Goal: Information Seeking & Learning: Learn about a topic

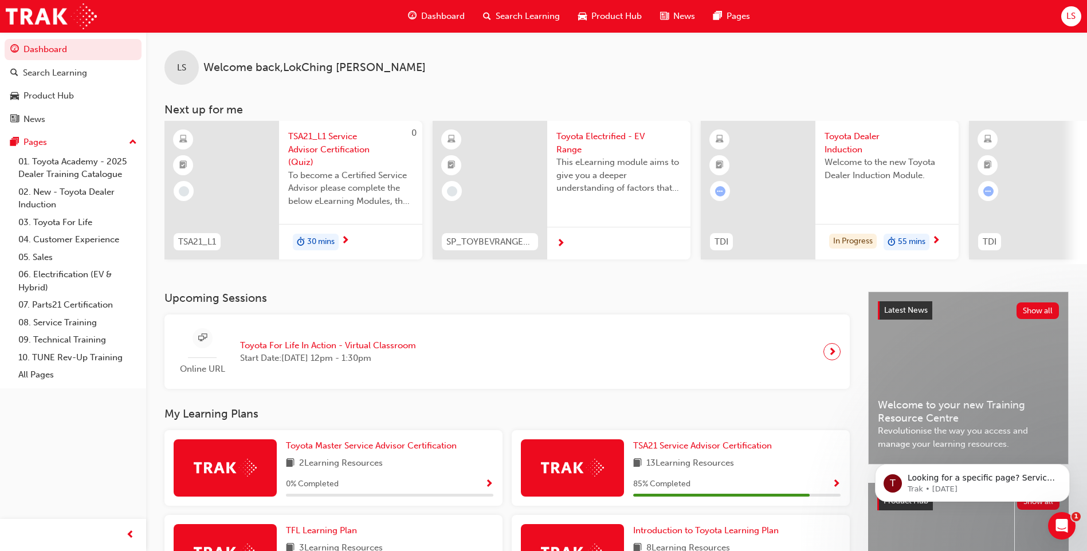
click at [601, 175] on span "This eLearning module aims to give you a deeper understanding of factors that i…" at bounding box center [618, 175] width 125 height 39
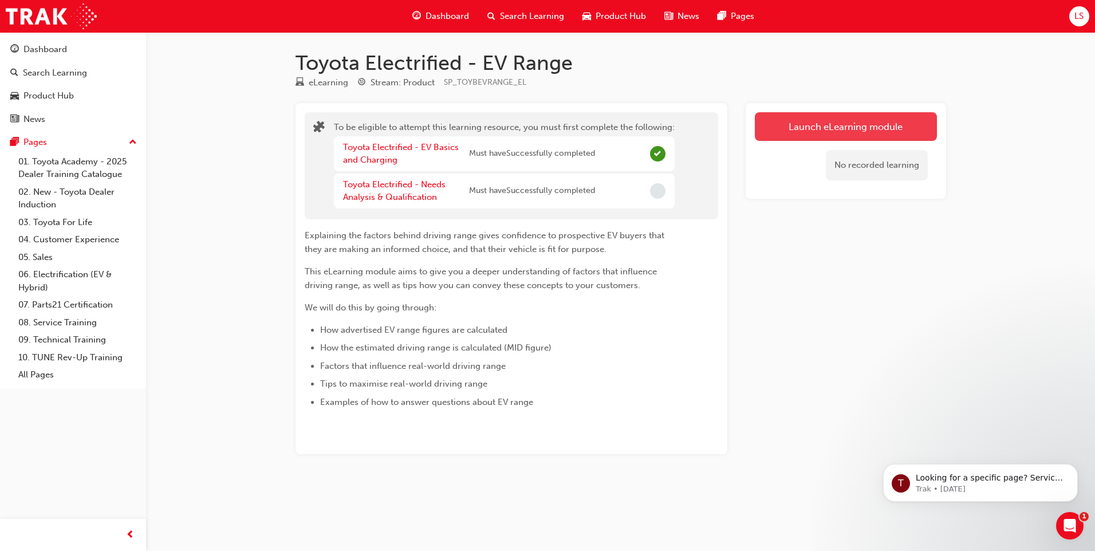
click at [838, 140] on button "Launch eLearning module" at bounding box center [846, 126] width 182 height 29
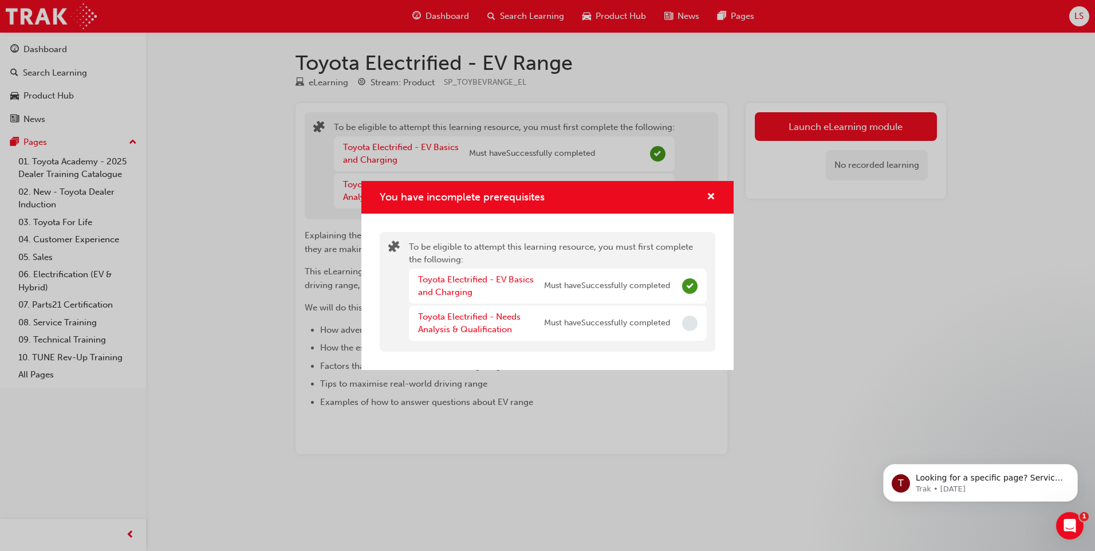
click at [587, 330] on div "Toyota Electrified - Needs Analysis & Qualification Must have Successfully comp…" at bounding box center [544, 323] width 252 height 26
click at [607, 319] on span "Must have Successfully completed" at bounding box center [607, 323] width 126 height 13
click at [483, 328] on link "Toyota Electrified - Needs Analysis & Qualification" at bounding box center [469, 323] width 103 height 23
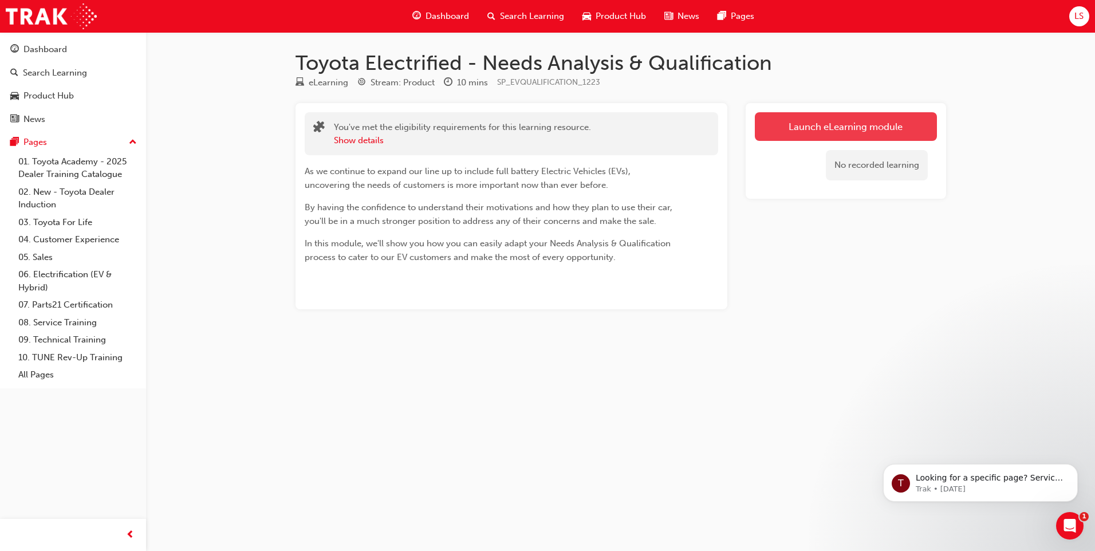
click at [798, 130] on link "Launch eLearning module" at bounding box center [846, 126] width 182 height 29
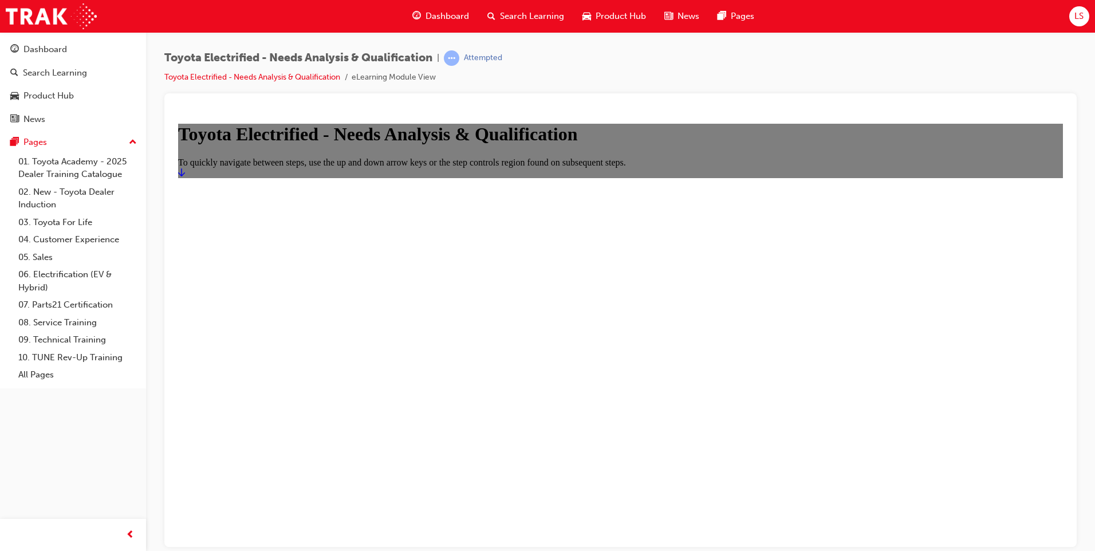
click at [185, 177] on link "Start" at bounding box center [181, 172] width 7 height 10
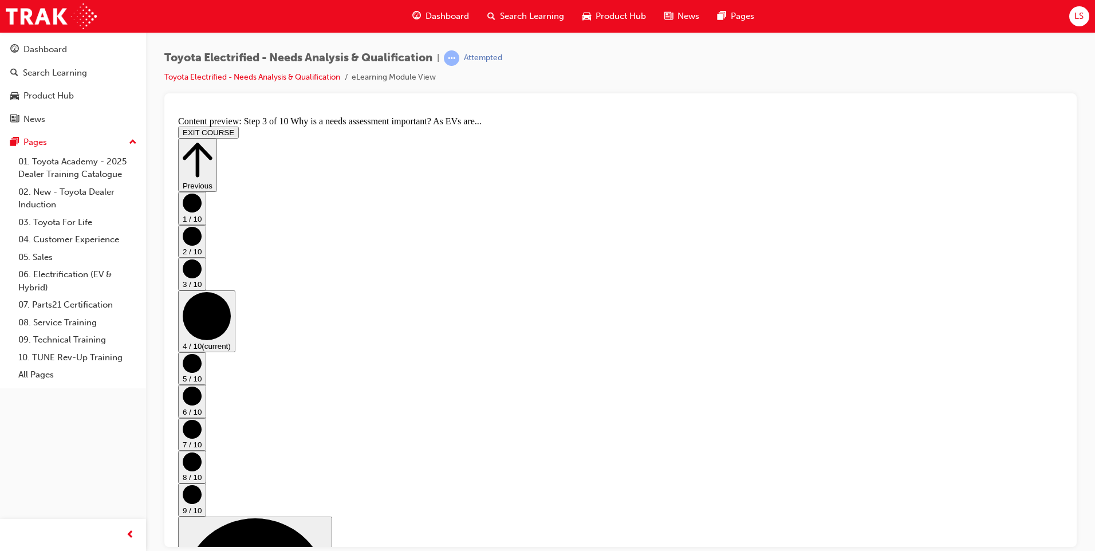
scroll to position [0, 0]
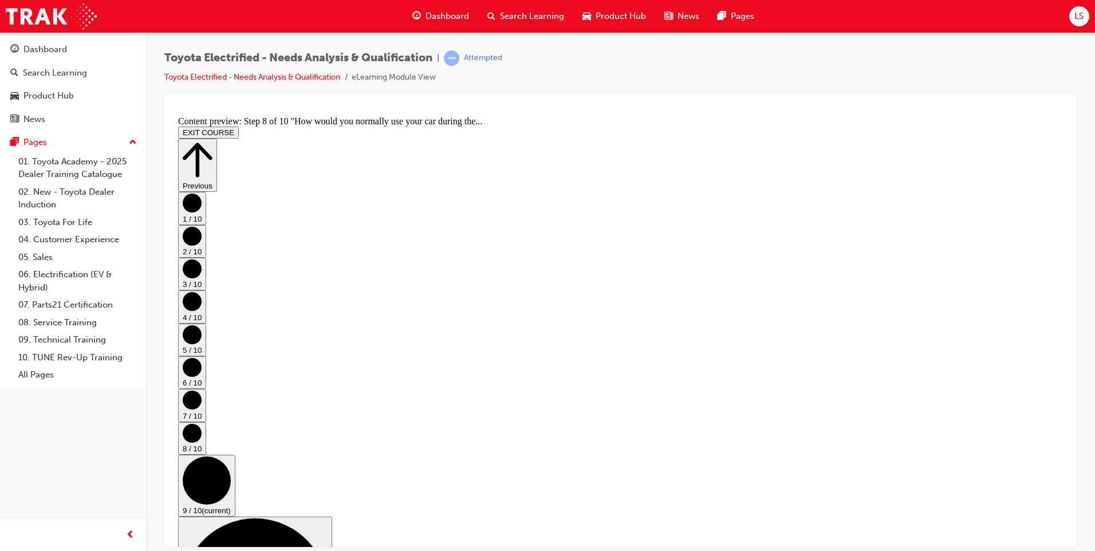
scroll to position [0, 0]
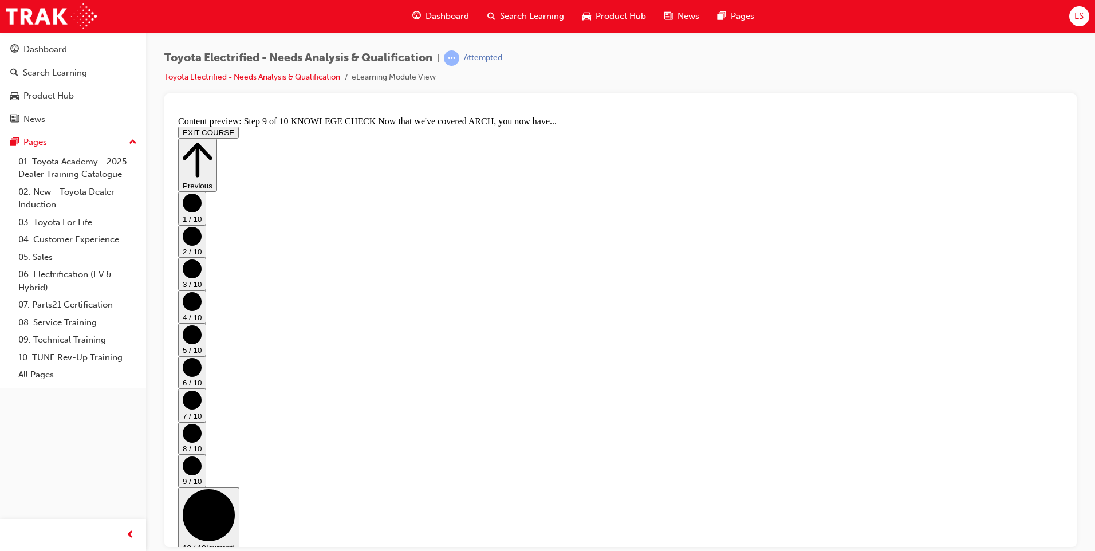
scroll to position [591, 0]
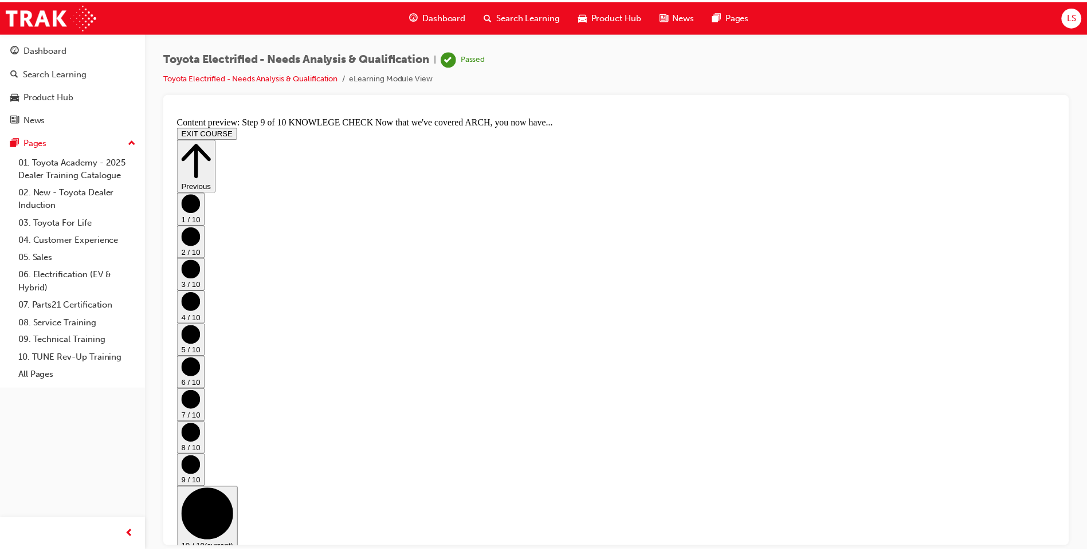
scroll to position [361, 0]
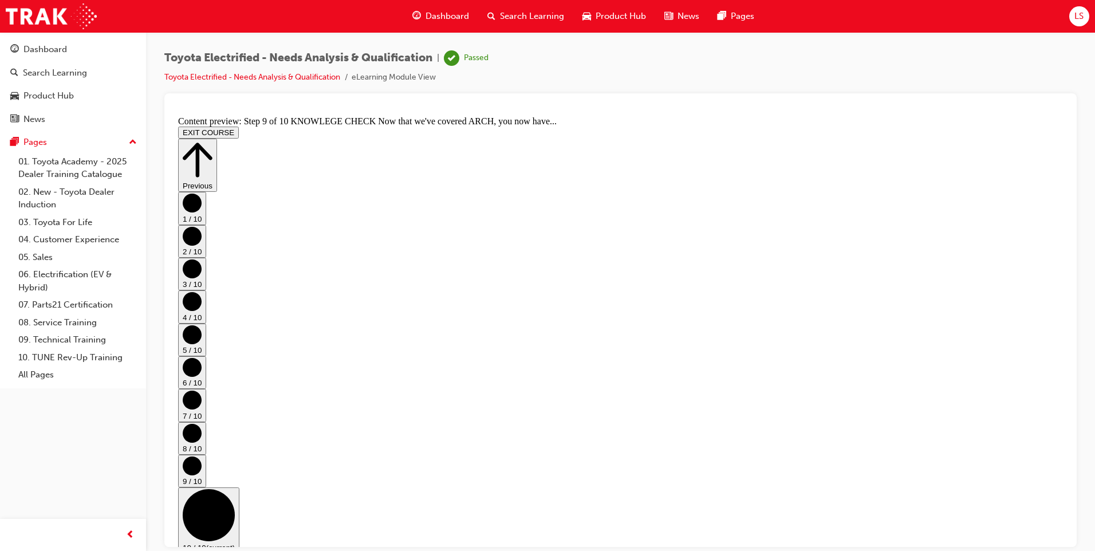
click at [427, 20] on span "Dashboard" at bounding box center [448, 16] width 44 height 13
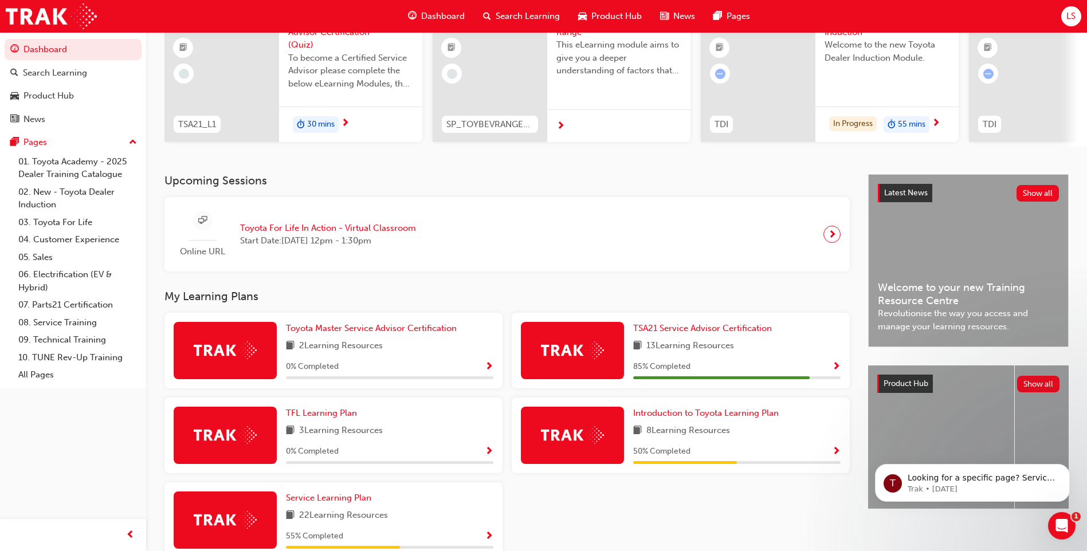
scroll to position [13, 0]
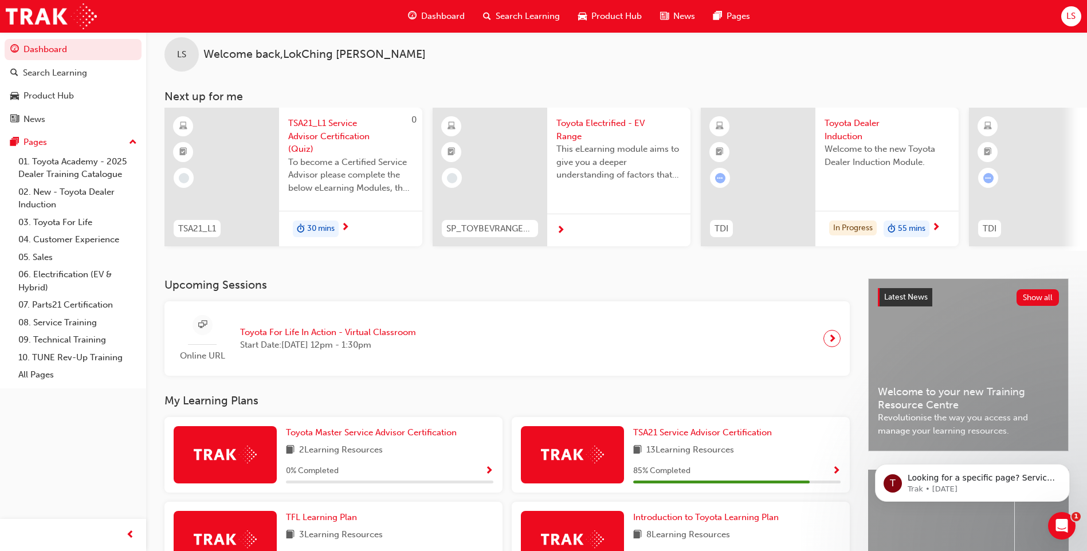
click at [580, 138] on span "Toyota Electrified - EV Range" at bounding box center [618, 130] width 125 height 26
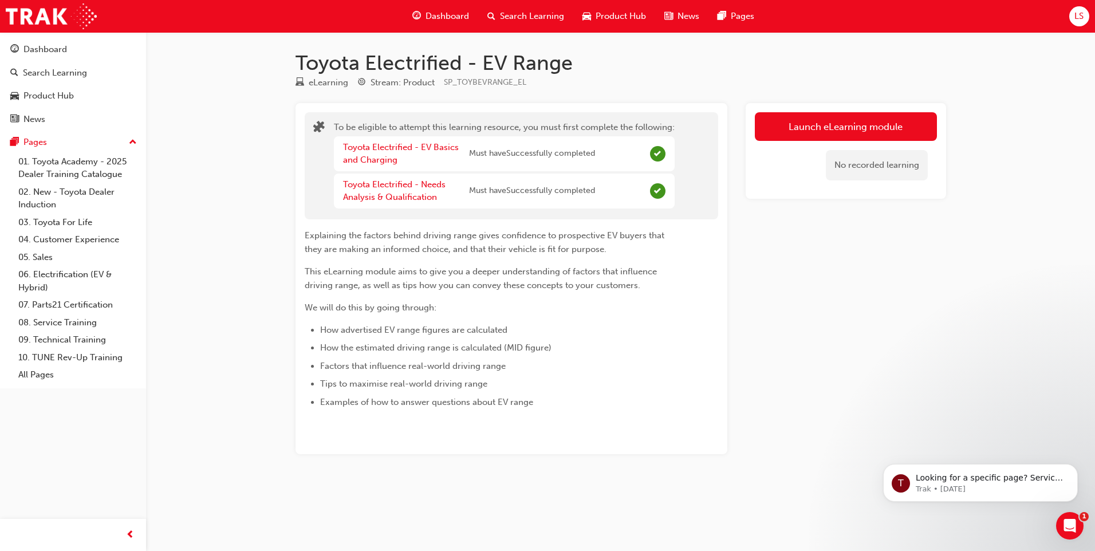
click at [420, 11] on span "guage-icon" at bounding box center [416, 16] width 9 height 14
